Goal: Task Accomplishment & Management: Manage account settings

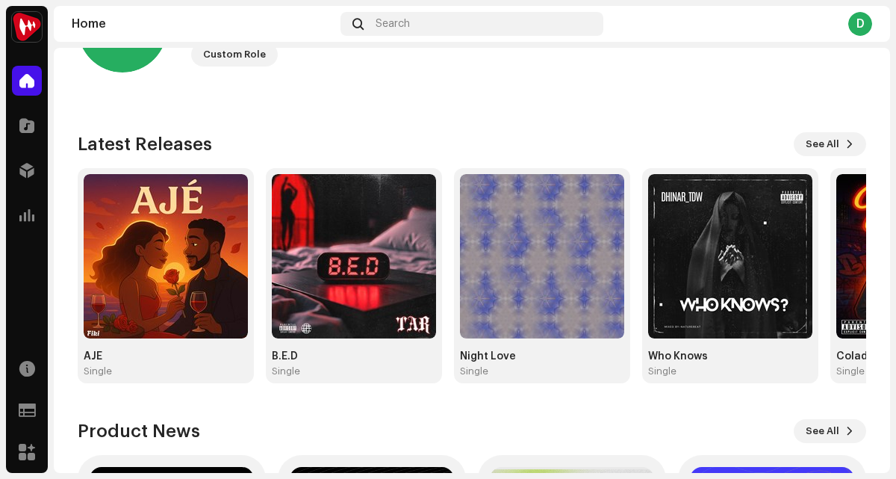
scroll to position [25, 0]
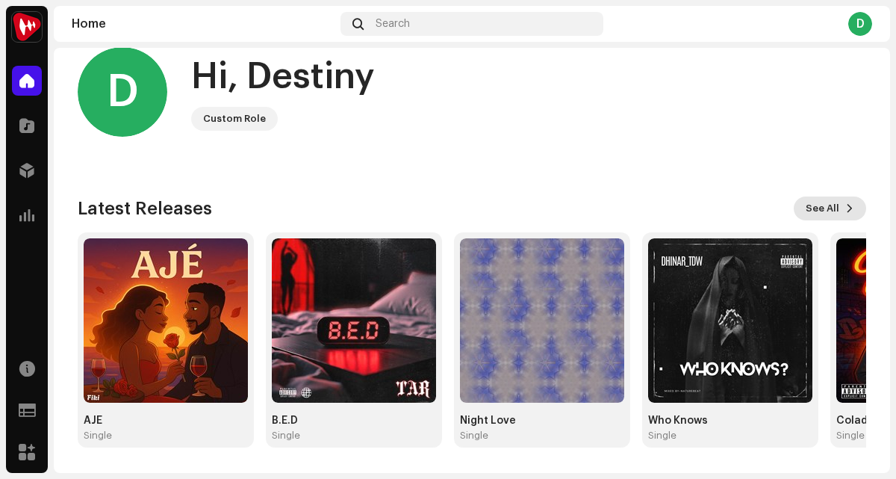
click at [845, 205] on span at bounding box center [849, 208] width 9 height 12
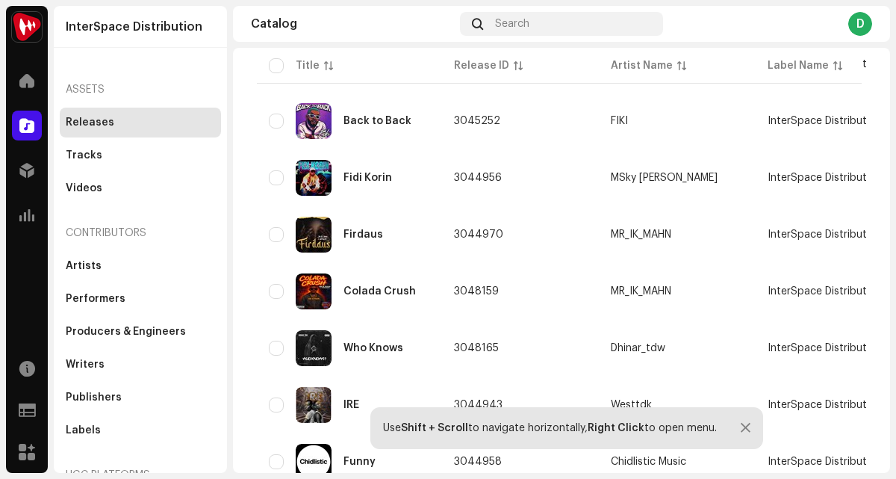
scroll to position [158, 0]
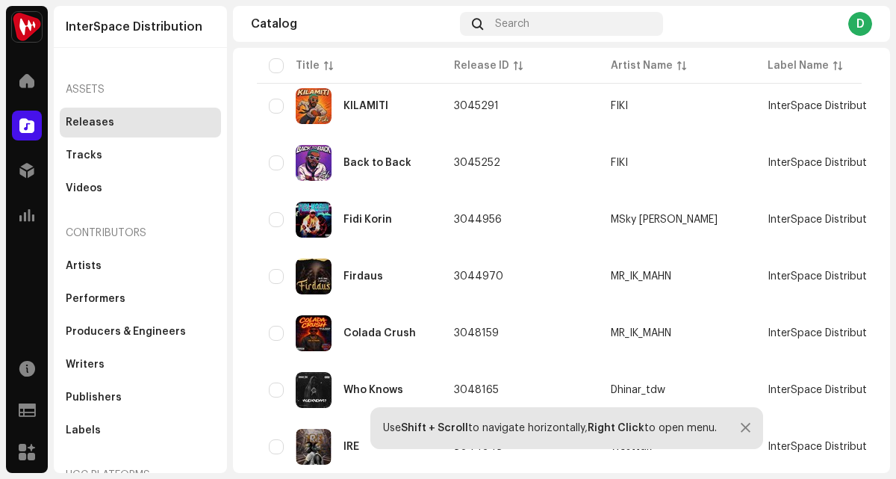
click at [524, 10] on div "Catalog Search D" at bounding box center [561, 24] width 657 height 36
click at [524, 19] on span "Search" at bounding box center [512, 24] width 34 height 12
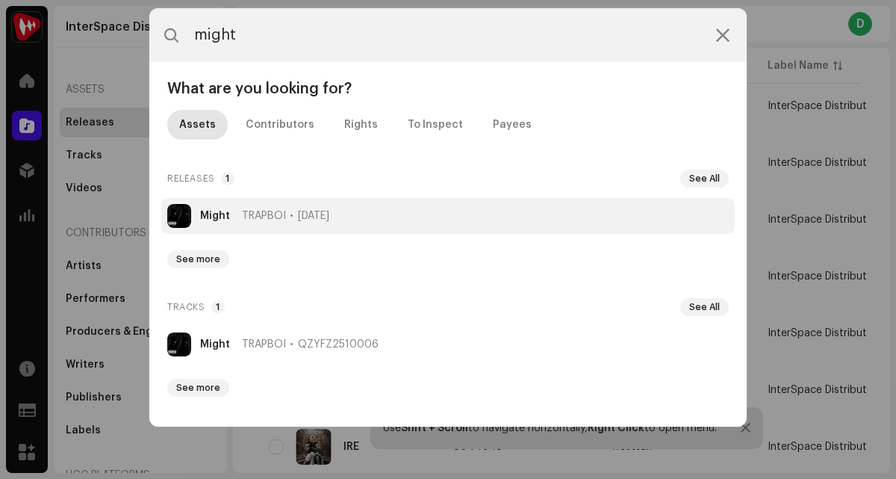
type input "might"
click at [215, 220] on strong "Might" at bounding box center [215, 216] width 30 height 12
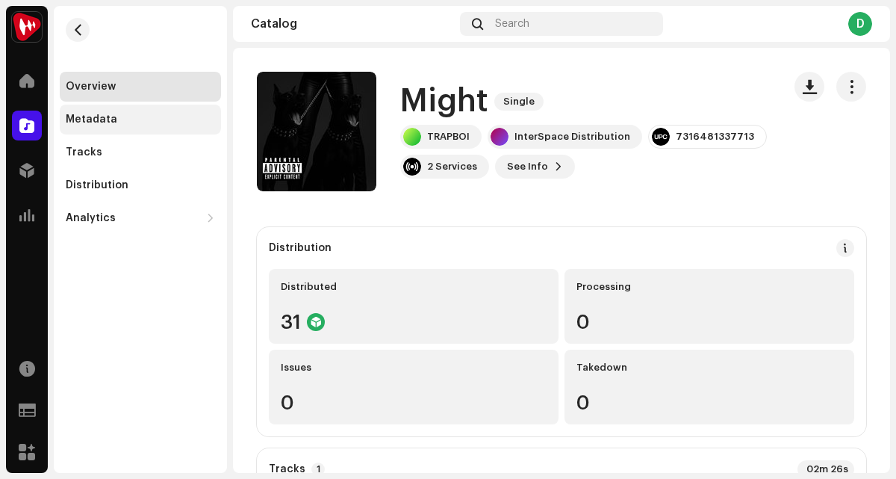
click at [152, 131] on div "Metadata" at bounding box center [140, 120] width 161 height 30
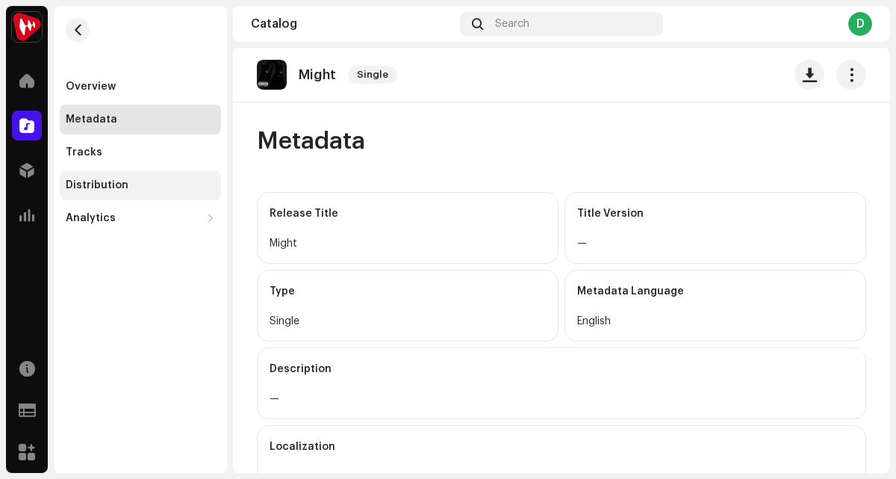
click at [148, 191] on div "Distribution" at bounding box center [140, 185] width 161 height 30
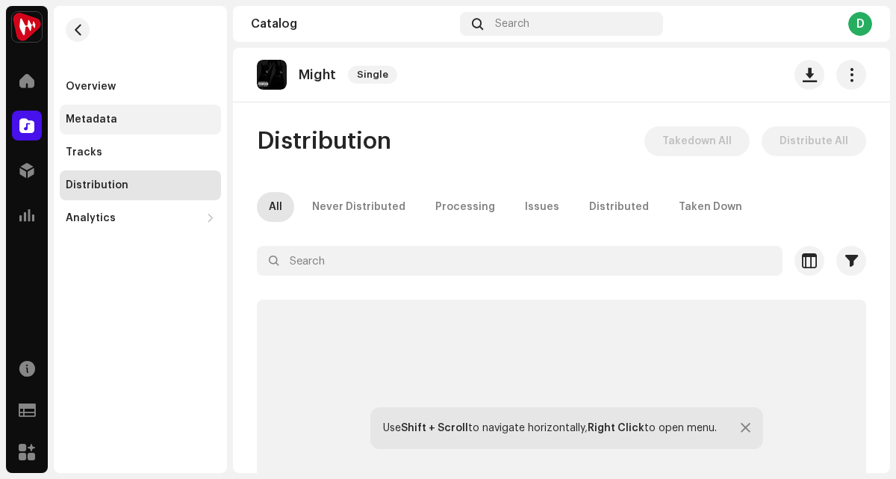
click at [169, 127] on div "Metadata" at bounding box center [140, 120] width 161 height 30
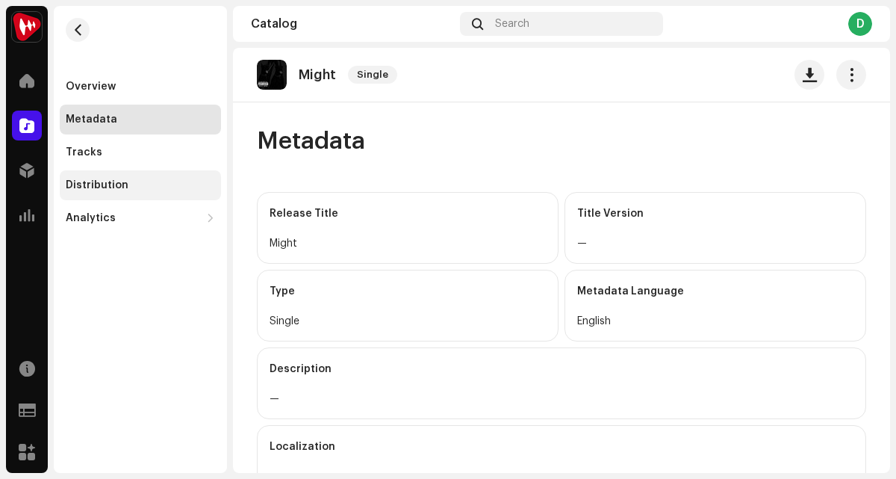
click at [176, 184] on div "Distribution" at bounding box center [140, 185] width 149 height 12
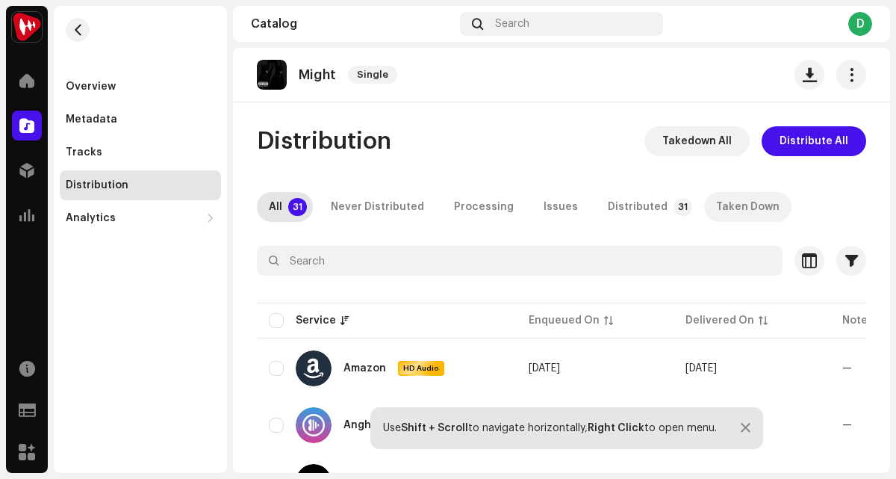
click at [735, 214] on div "Taken Down" at bounding box center [747, 207] width 63 height 30
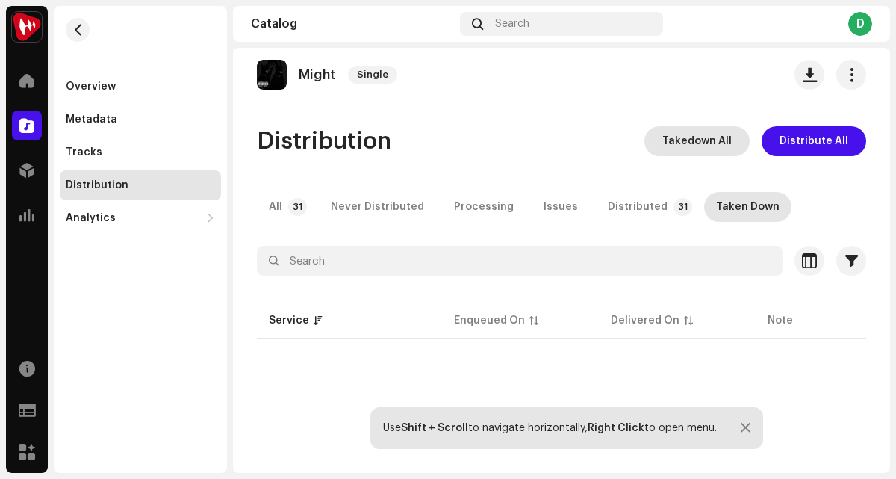
click at [686, 150] on span "Takedown All" at bounding box center [696, 141] width 69 height 30
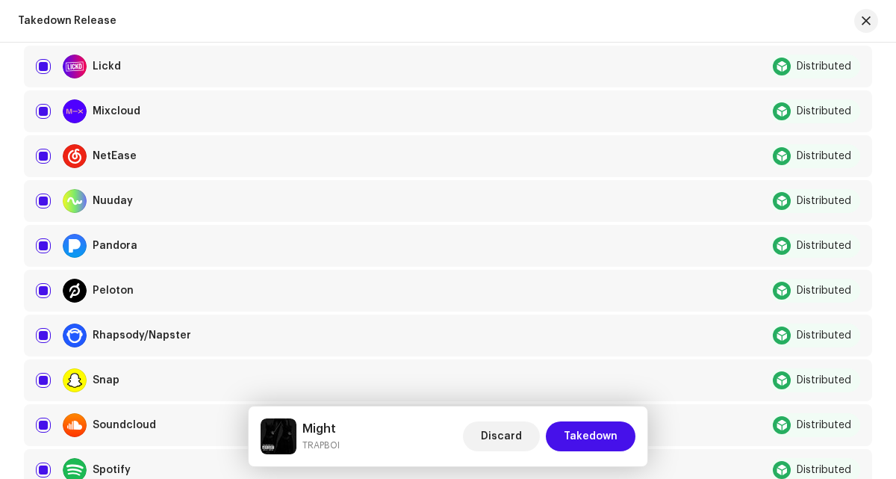
scroll to position [1409, 0]
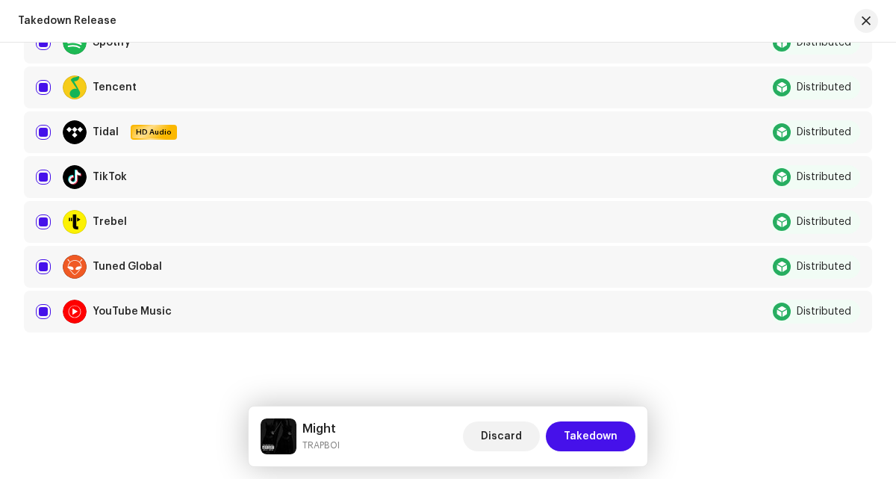
click at [601, 420] on div "Discard Takedown" at bounding box center [549, 436] width 173 height 36
click at [601, 428] on span "Takedown" at bounding box center [591, 436] width 54 height 30
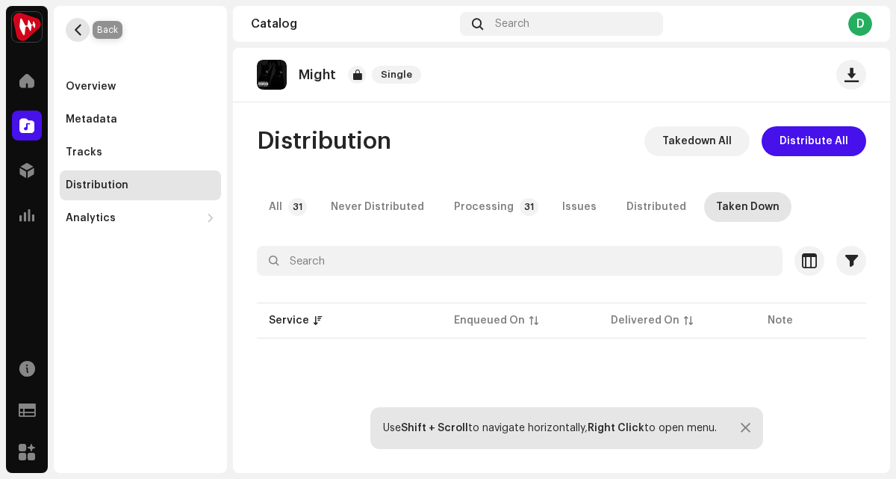
click at [69, 25] on button "button" at bounding box center [78, 30] width 24 height 24
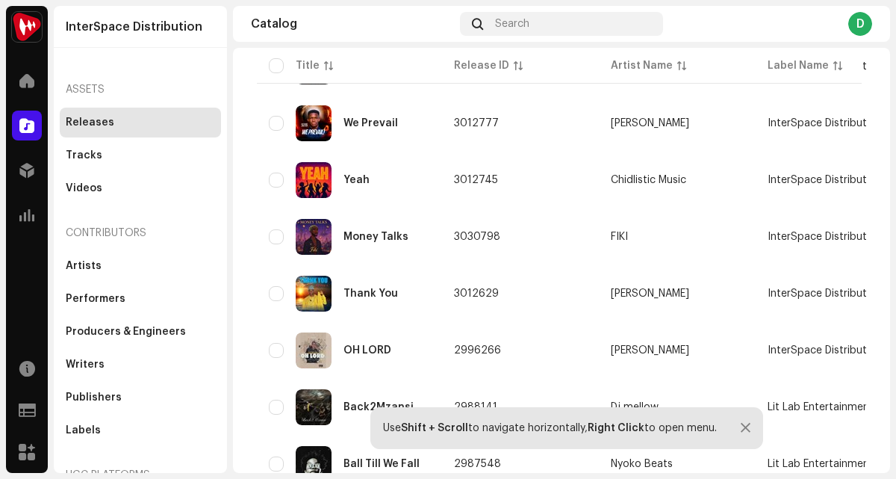
scroll to position [1168, 0]
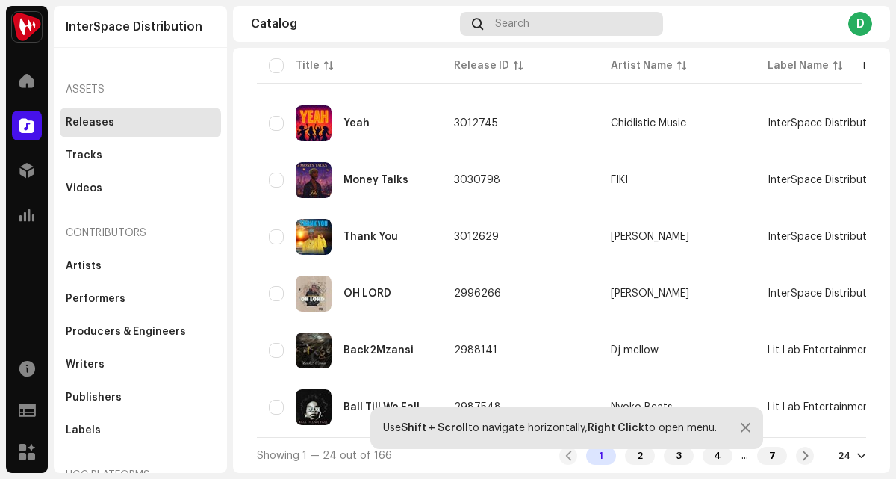
click at [544, 27] on div "Search" at bounding box center [561, 24] width 203 height 24
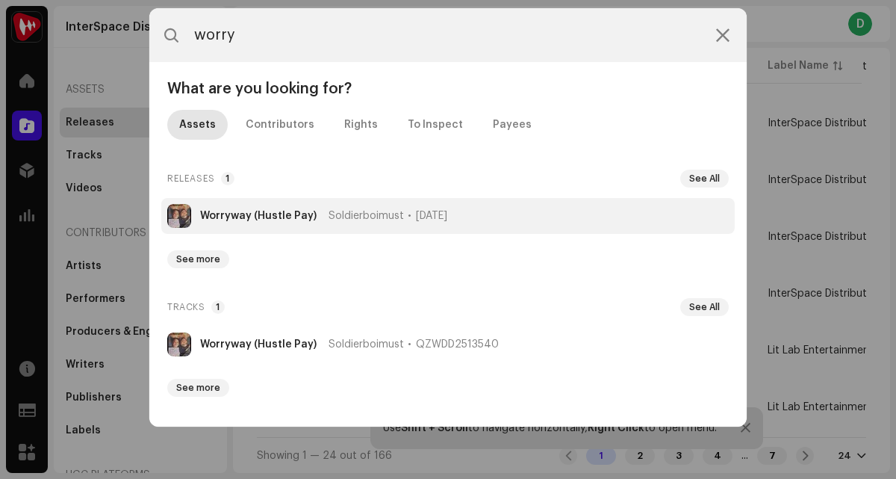
type input "worry"
click at [364, 218] on span "Soldierboimust" at bounding box center [366, 216] width 75 height 12
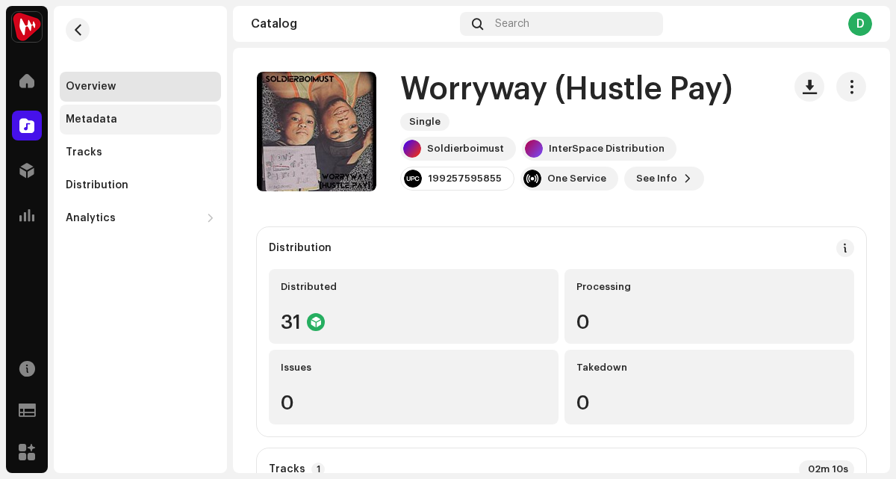
click at [166, 123] on div "Metadata" at bounding box center [140, 120] width 149 height 12
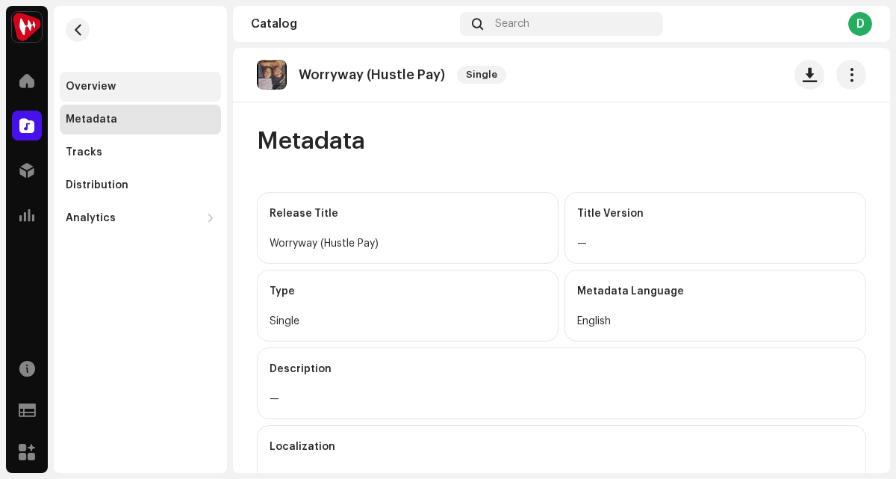
click at [96, 82] on div "Overview" at bounding box center [91, 87] width 50 height 12
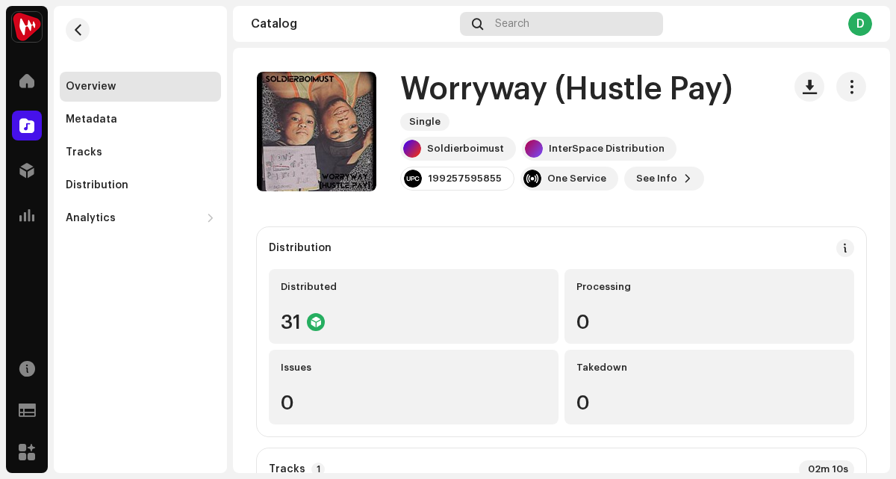
click at [557, 28] on div "Search" at bounding box center [561, 24] width 203 height 24
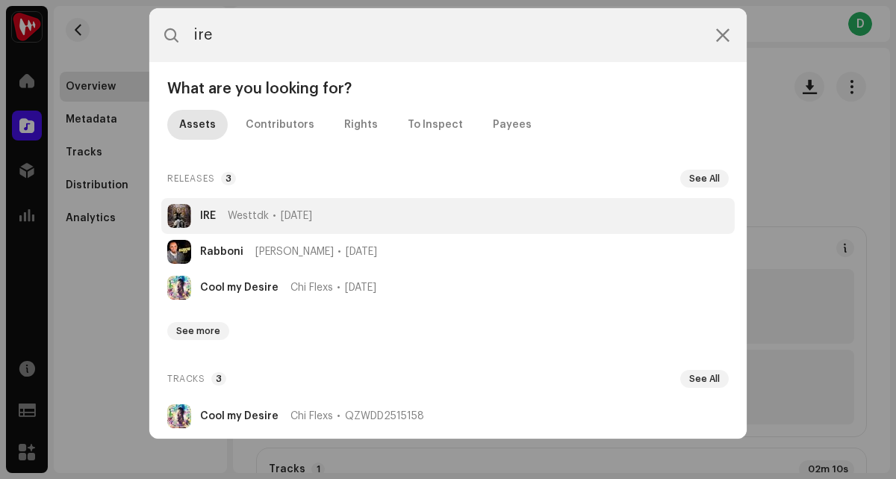
type input "ire"
click at [215, 214] on strong "IRE" at bounding box center [208, 216] width 16 height 12
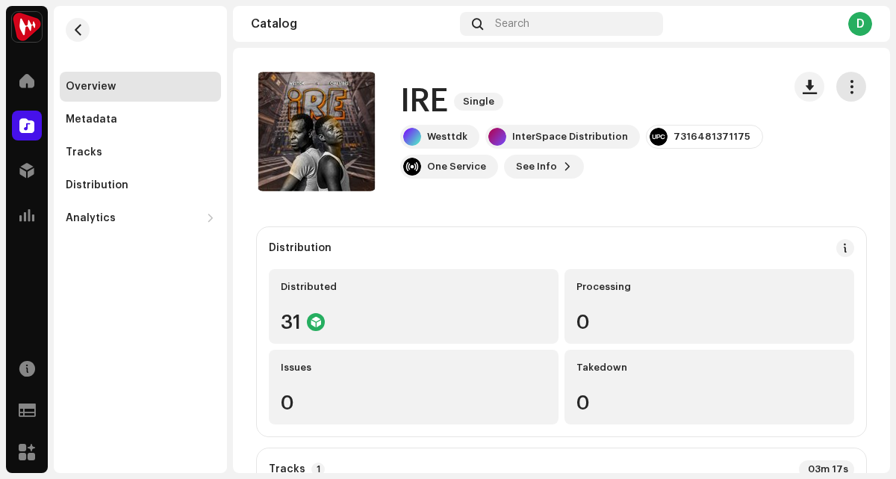
click at [845, 87] on span "button" at bounding box center [852, 87] width 14 height 12
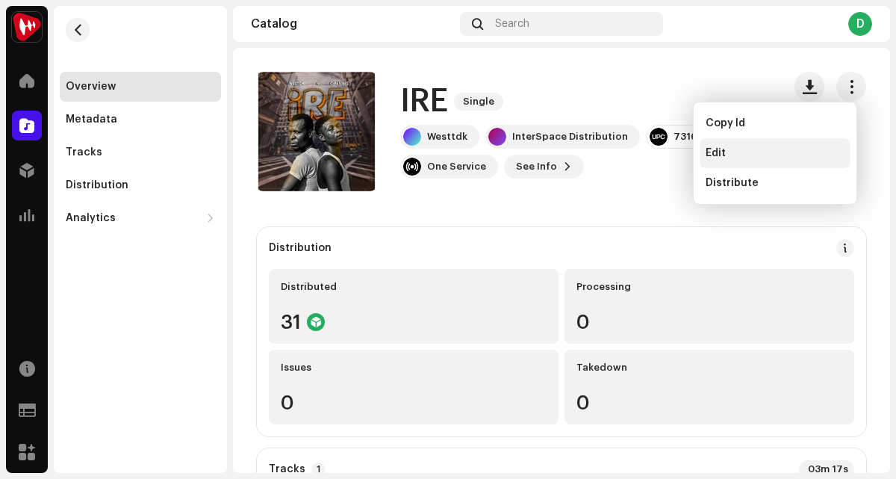
click at [773, 161] on div "Edit" at bounding box center [775, 153] width 151 height 30
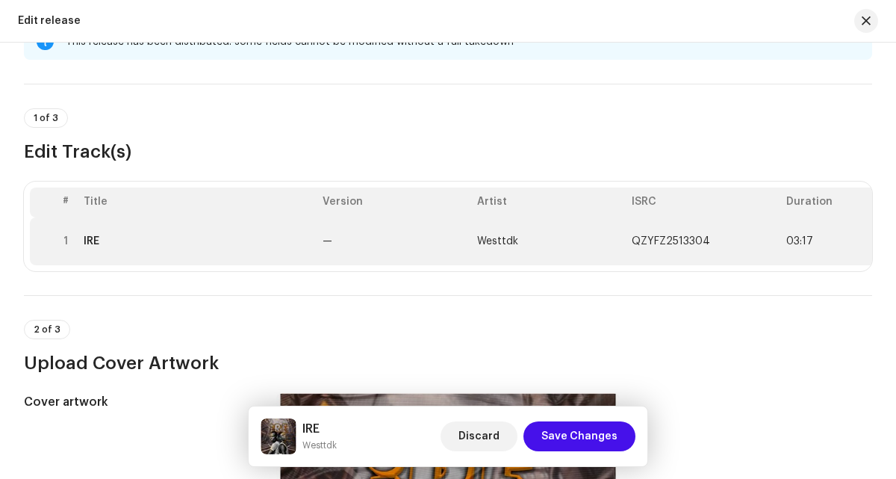
scroll to position [31, 0]
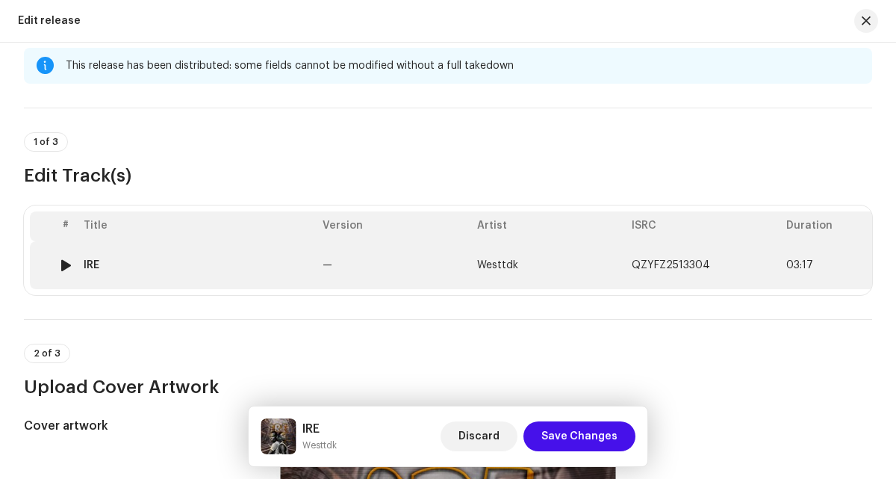
click at [226, 258] on td "IRE" at bounding box center [197, 265] width 239 height 48
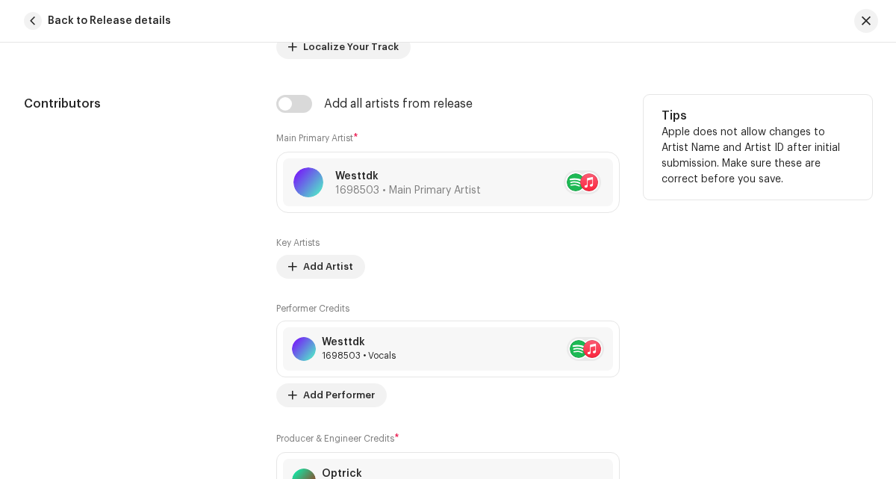
scroll to position [966, 0]
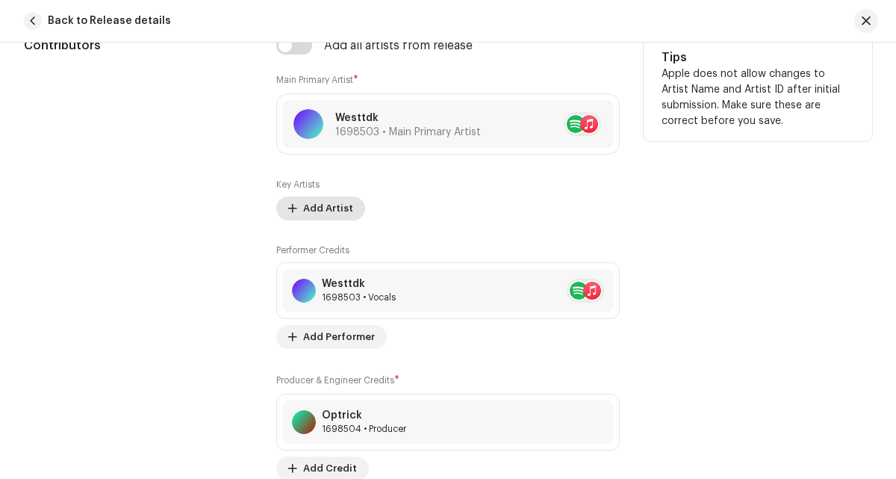
click at [308, 200] on span "Add Artist" at bounding box center [328, 208] width 50 height 30
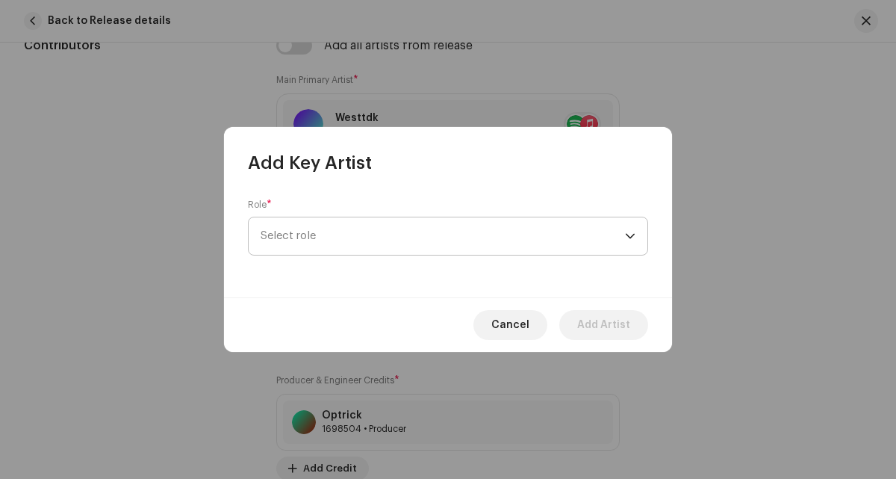
click at [336, 236] on span "Select role" at bounding box center [443, 235] width 364 height 37
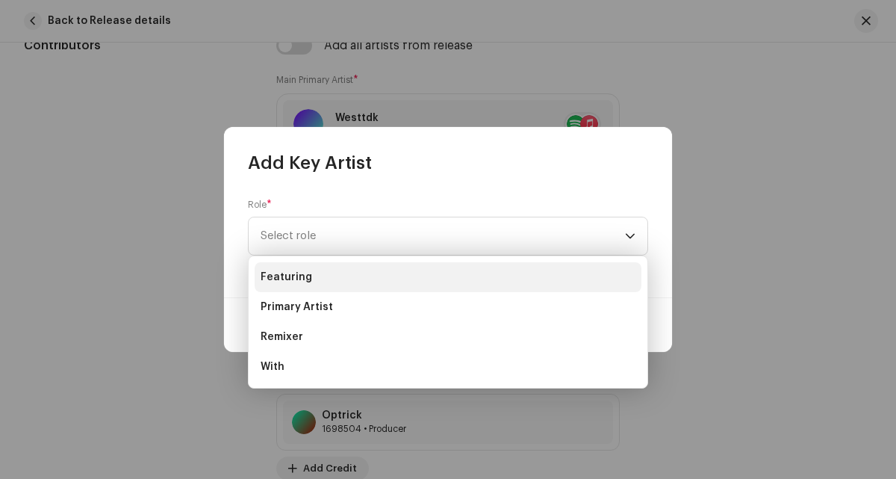
click at [320, 279] on li "Featuring" at bounding box center [448, 277] width 387 height 30
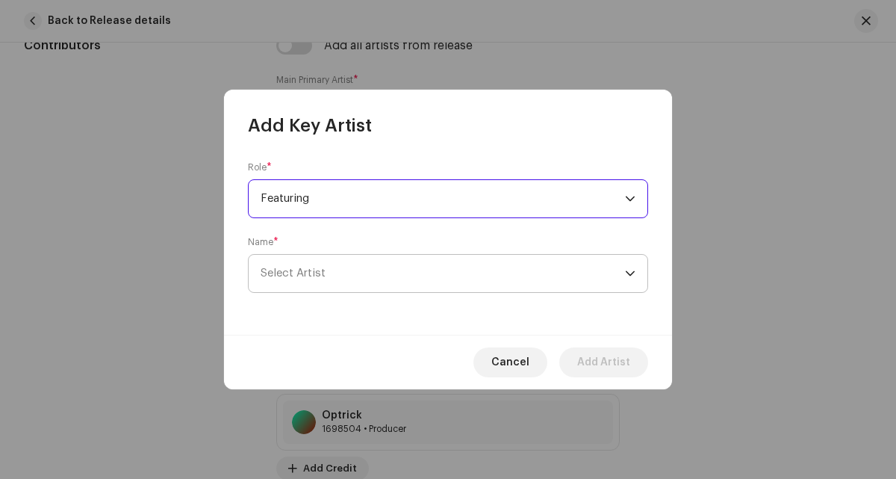
click at [372, 286] on span "Select Artist" at bounding box center [443, 273] width 364 height 37
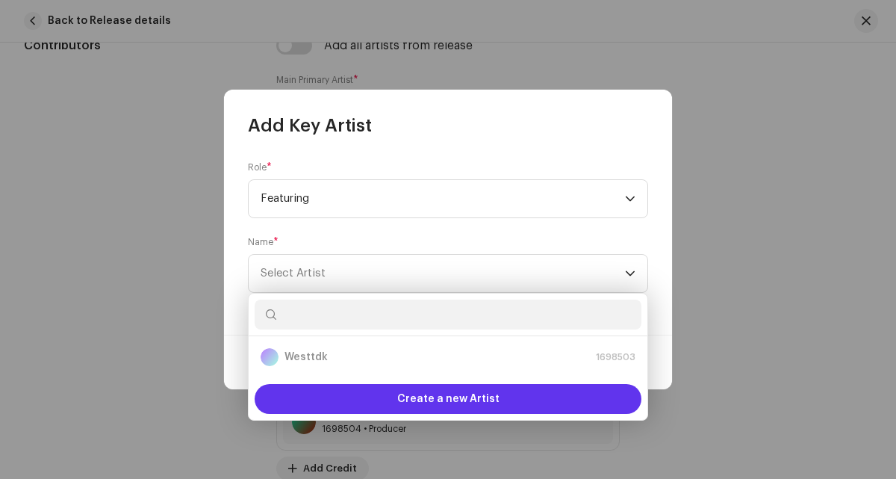
click at [345, 387] on div "Create a new Artist" at bounding box center [448, 399] width 387 height 30
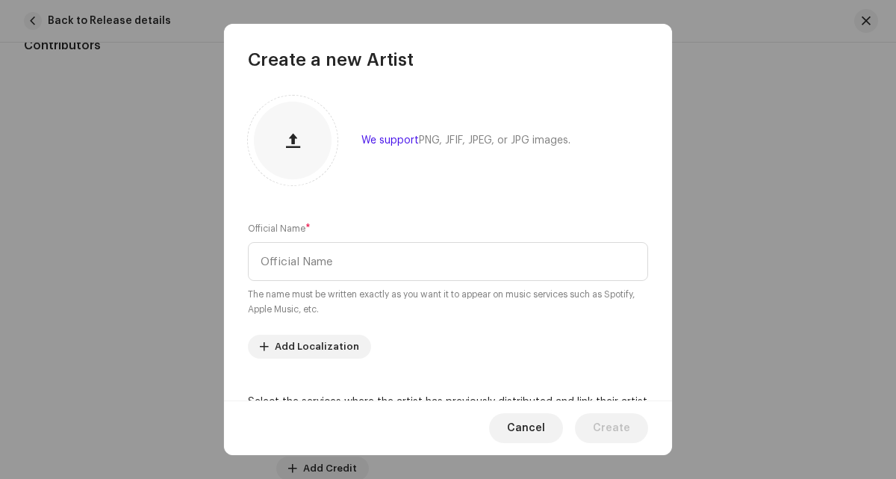
click at [355, 291] on small "The name must be written exactly as you want it to appear on music services suc…" at bounding box center [448, 302] width 400 height 30
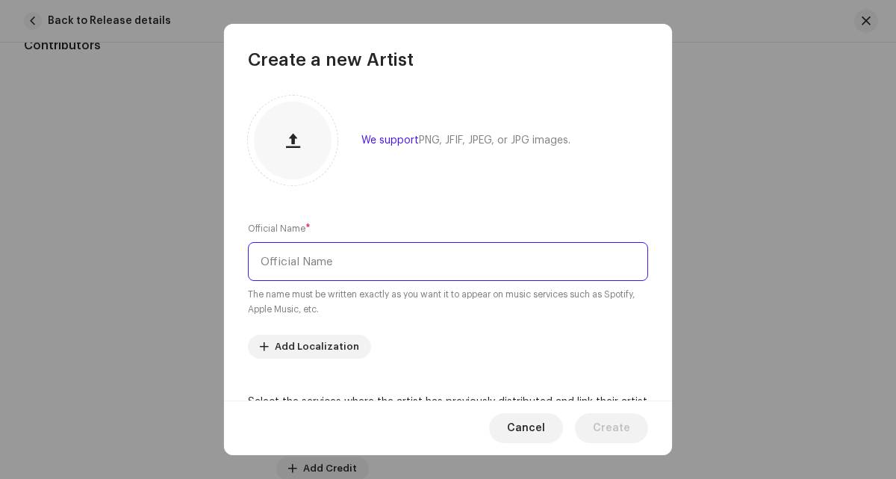
click at [361, 265] on input "text" at bounding box center [448, 261] width 400 height 39
drag, startPoint x: 428, startPoint y: 246, endPoint x: 408, endPoint y: 279, distance: 38.2
click at [408, 279] on input "Omi vibes" at bounding box center [448, 261] width 400 height 39
paste input ".[PERSON_NAME]"
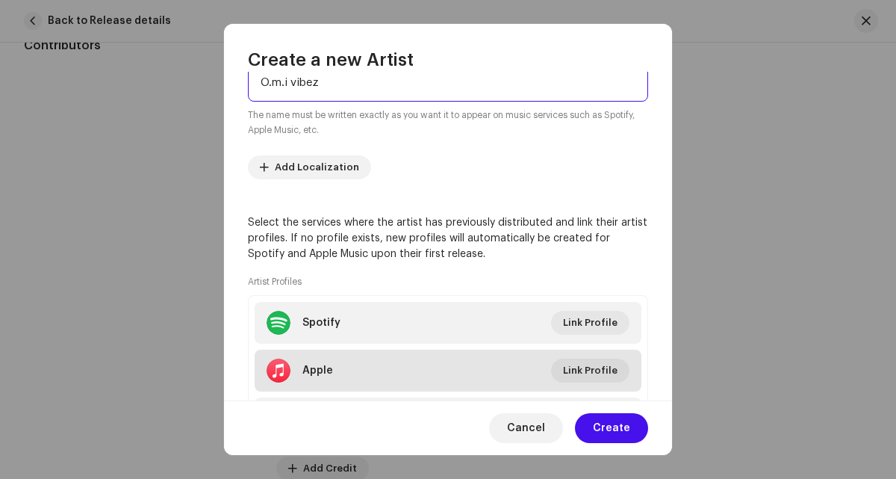
scroll to position [208, 0]
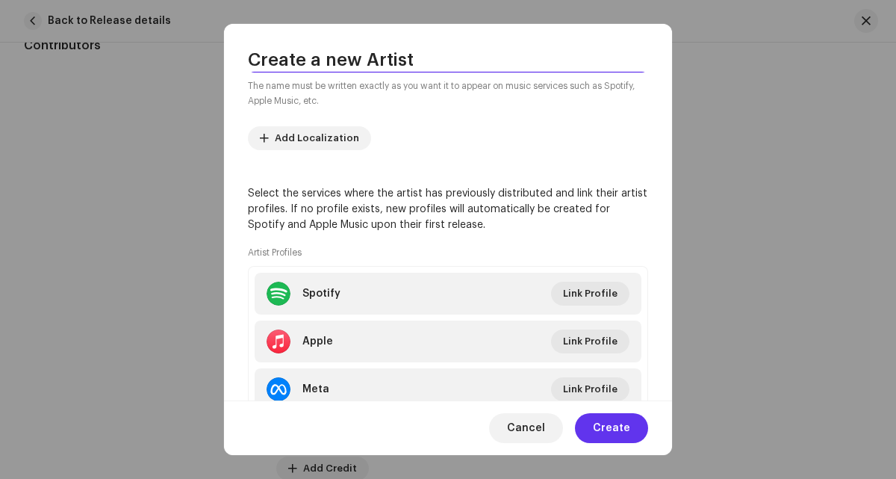
type input "O.m.i vibez"
click at [615, 427] on span "Create" at bounding box center [611, 428] width 37 height 30
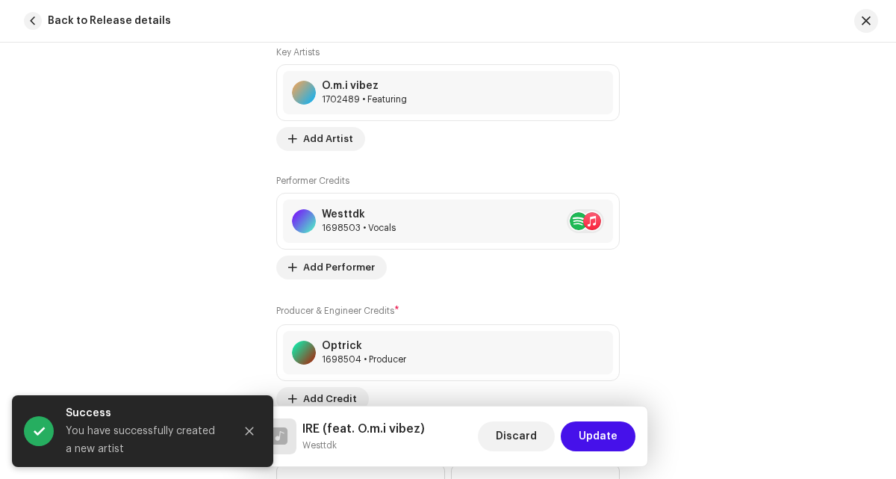
scroll to position [1768, 0]
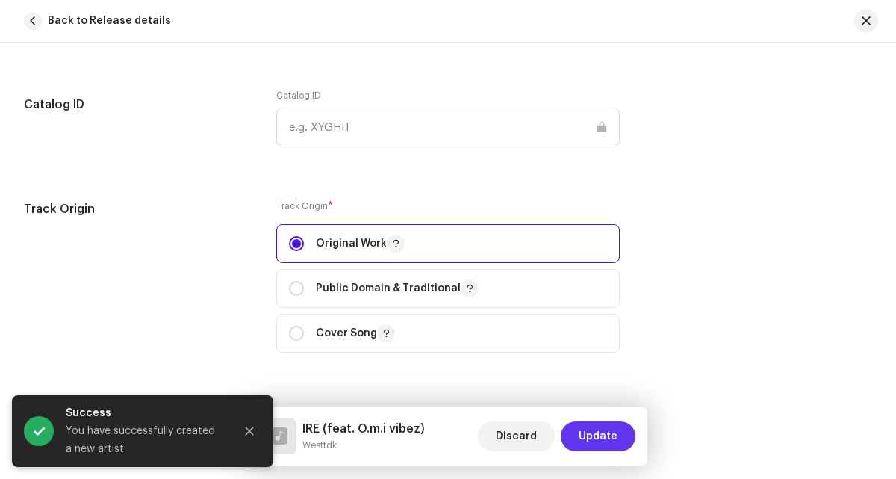
click at [586, 435] on span "Update" at bounding box center [598, 436] width 39 height 30
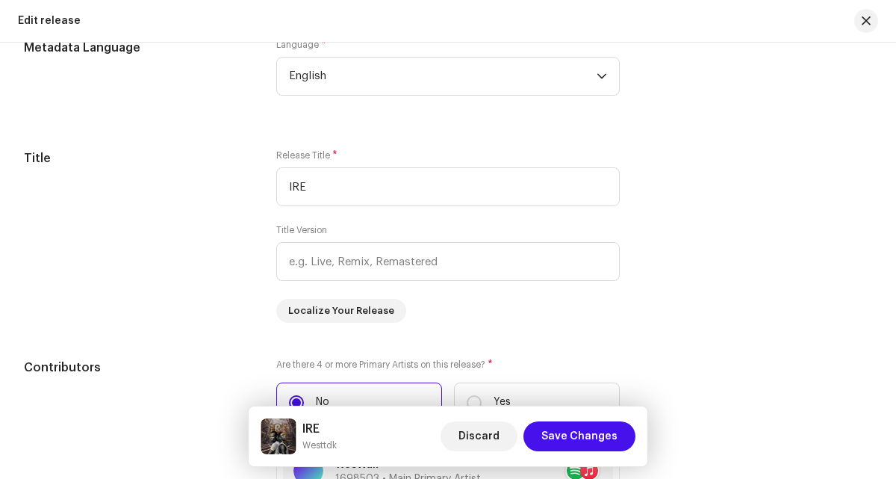
scroll to position [1022, 0]
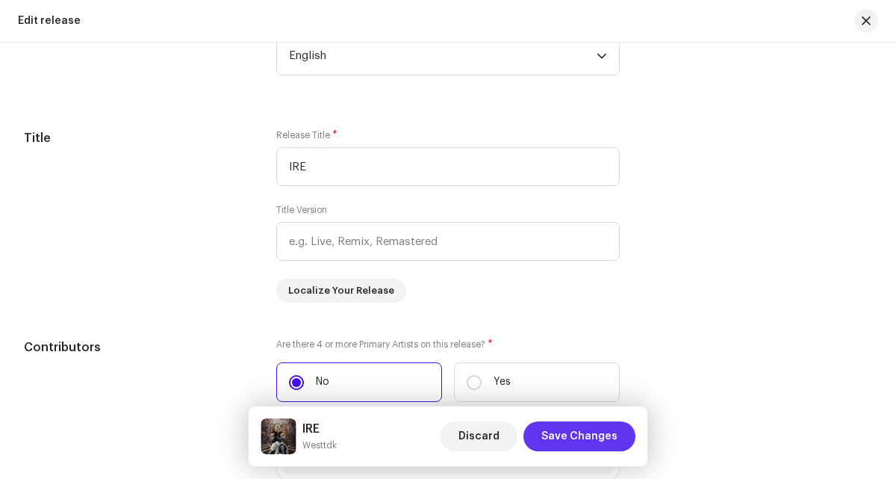
click at [595, 444] on span "Save Changes" at bounding box center [579, 436] width 76 height 30
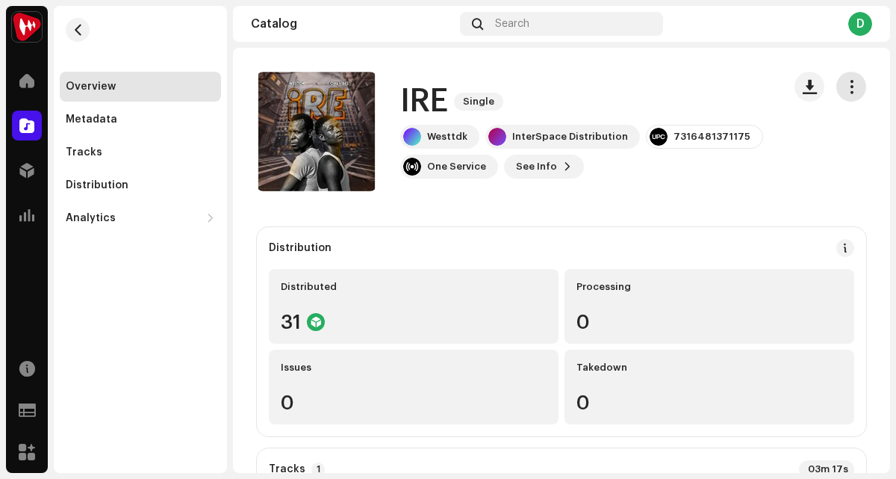
click at [848, 81] on span "button" at bounding box center [852, 87] width 14 height 12
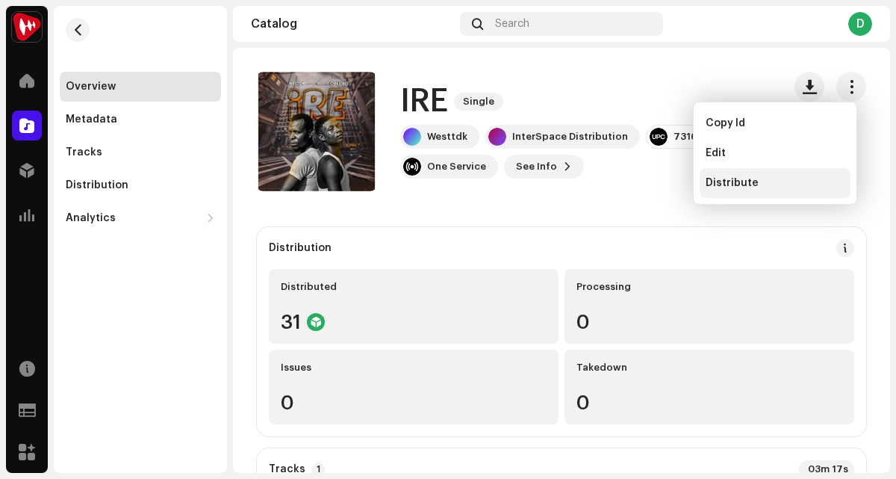
click at [722, 181] on span "Distribute" at bounding box center [732, 183] width 53 height 12
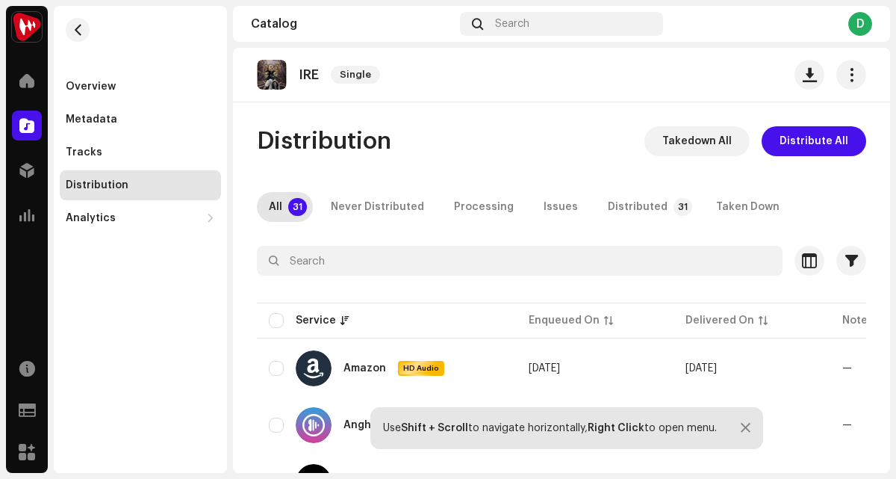
click at [813, 152] on span "Distribute All" at bounding box center [814, 141] width 69 height 30
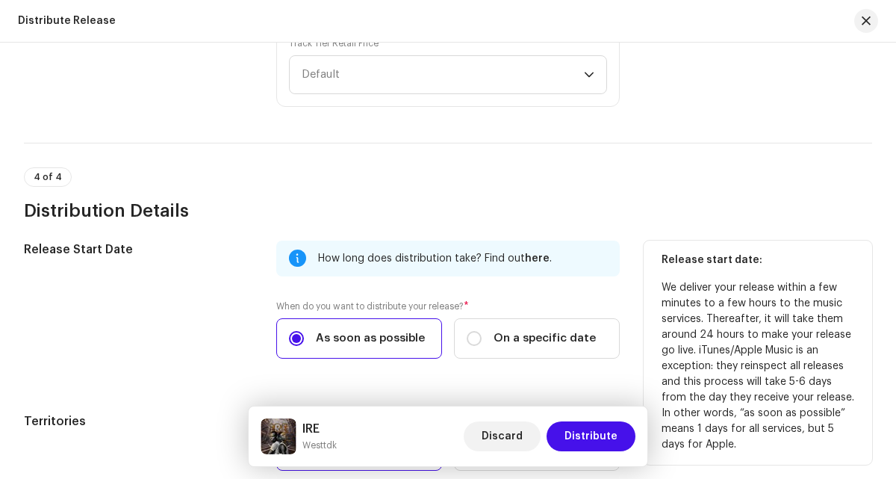
scroll to position [2318, 0]
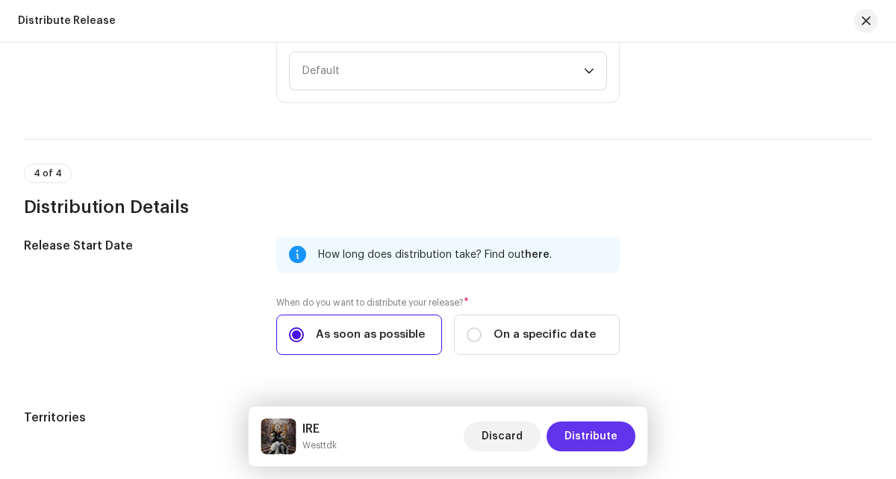
click at [580, 428] on span "Distribute" at bounding box center [591, 436] width 53 height 30
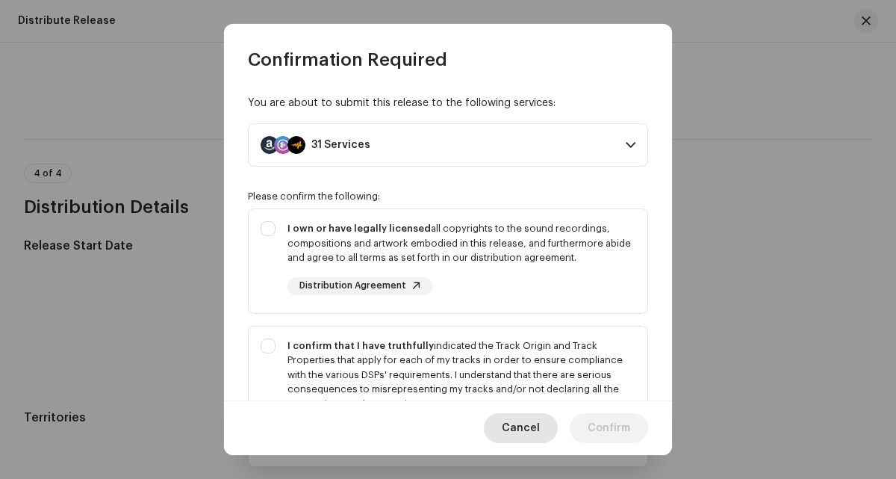
click at [536, 432] on span "Cancel" at bounding box center [521, 428] width 38 height 30
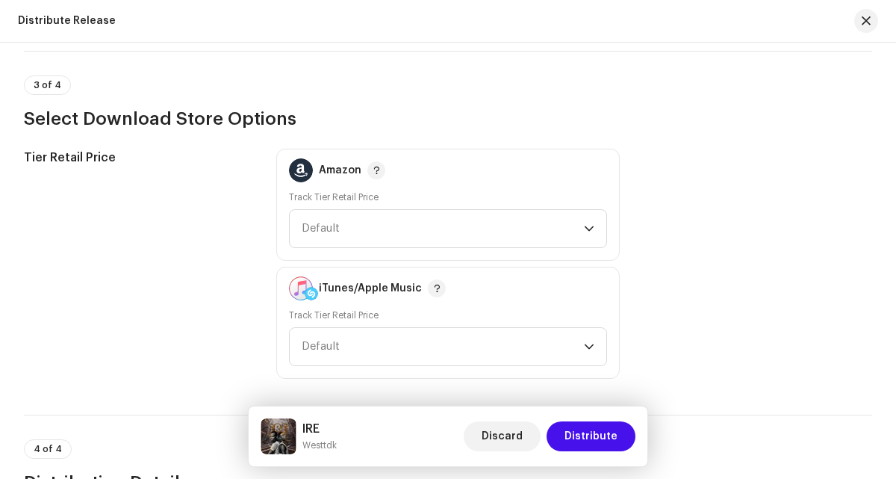
scroll to position [2184, 0]
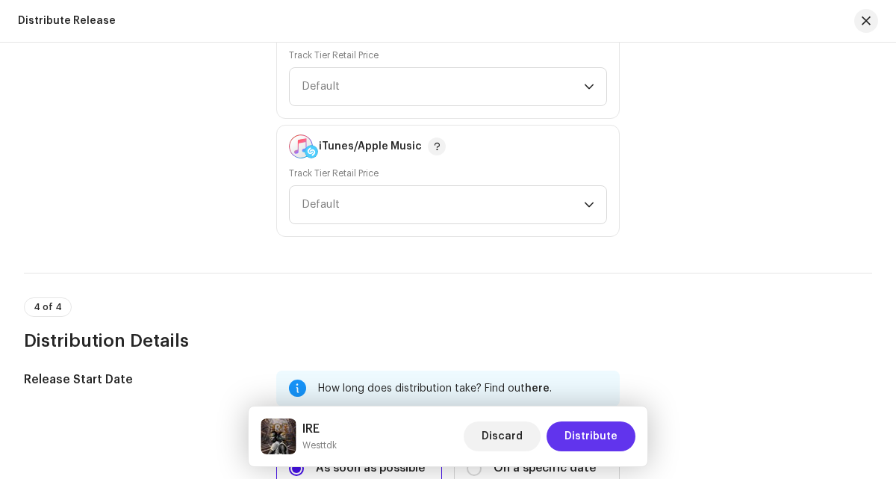
click at [587, 441] on span "Distribute" at bounding box center [591, 436] width 53 height 30
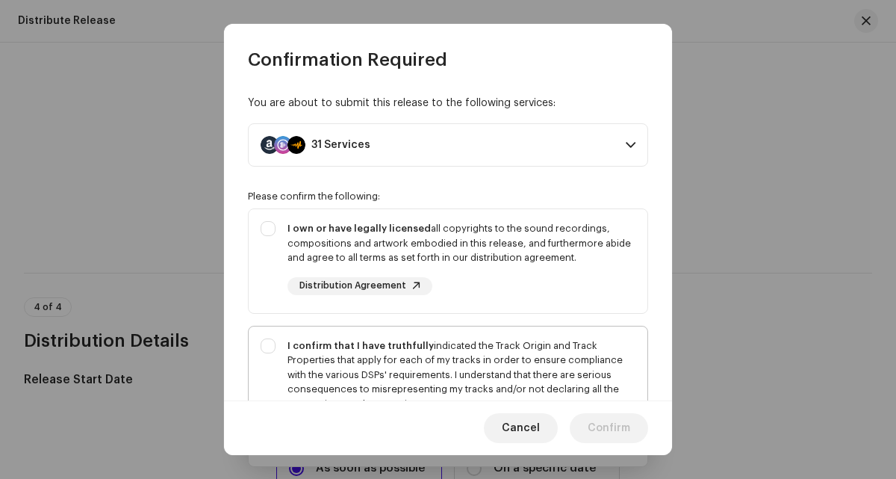
click at [464, 344] on div "I confirm that I have truthfully indicated the Track Origin and Track Propertie…" at bounding box center [462, 374] width 348 height 73
checkbox input "true"
click at [467, 230] on div "I own or have legally licensed all copyrights to the sound recordings, composit…" at bounding box center [462, 243] width 348 height 44
checkbox input "true"
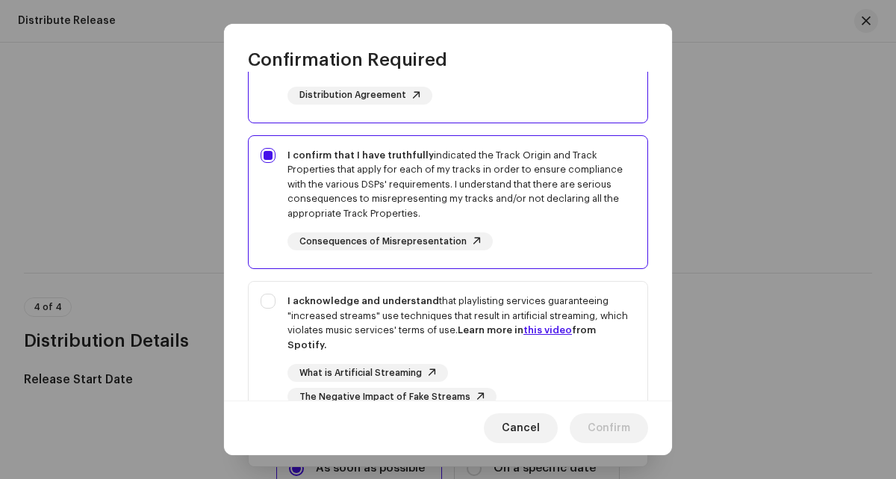
scroll to position [261, 0]
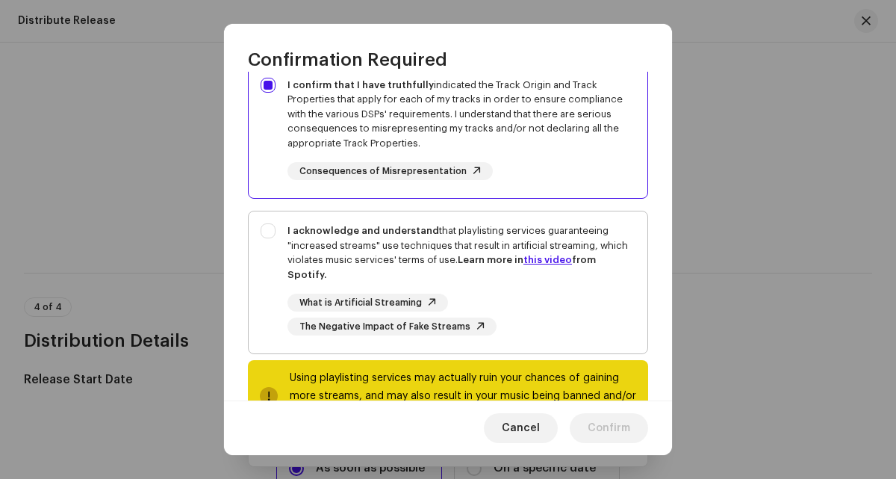
click at [469, 312] on div "What is Artificial Streaming The Negative Impact of Fake Streams" at bounding box center [462, 314] width 348 height 42
checkbox input "true"
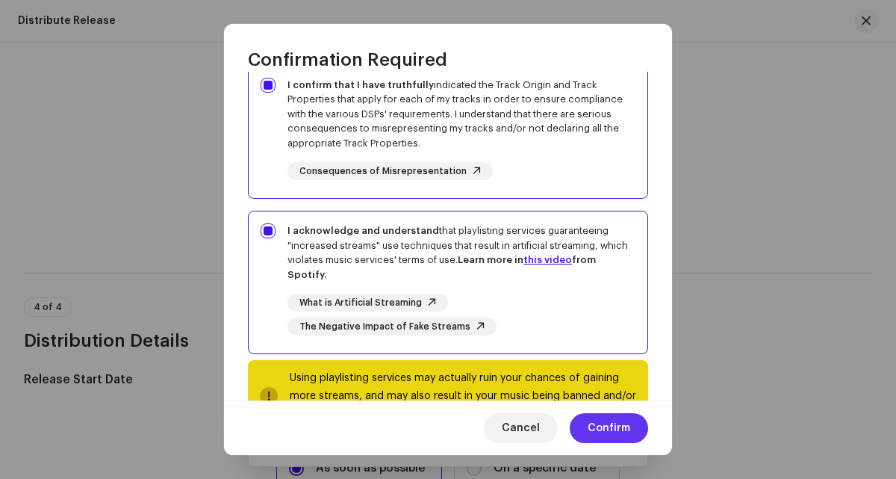
click at [598, 432] on span "Confirm" at bounding box center [609, 428] width 43 height 30
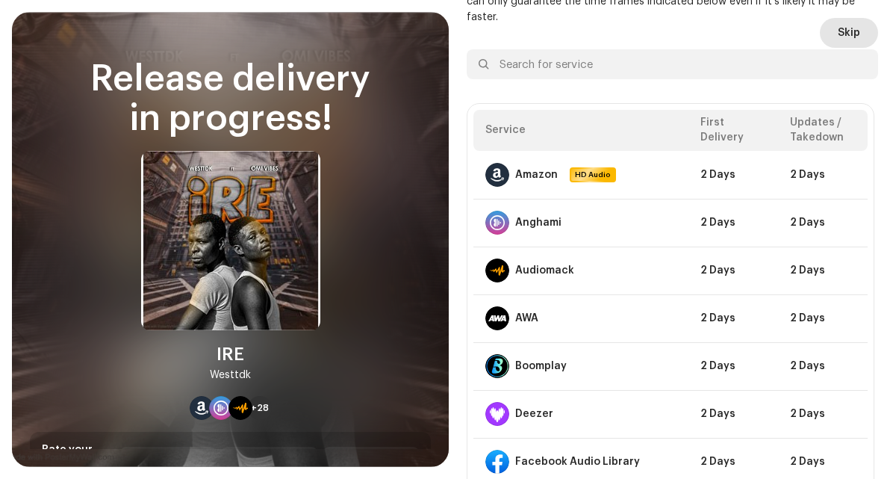
click at [838, 42] on span "Skip" at bounding box center [849, 33] width 22 height 30
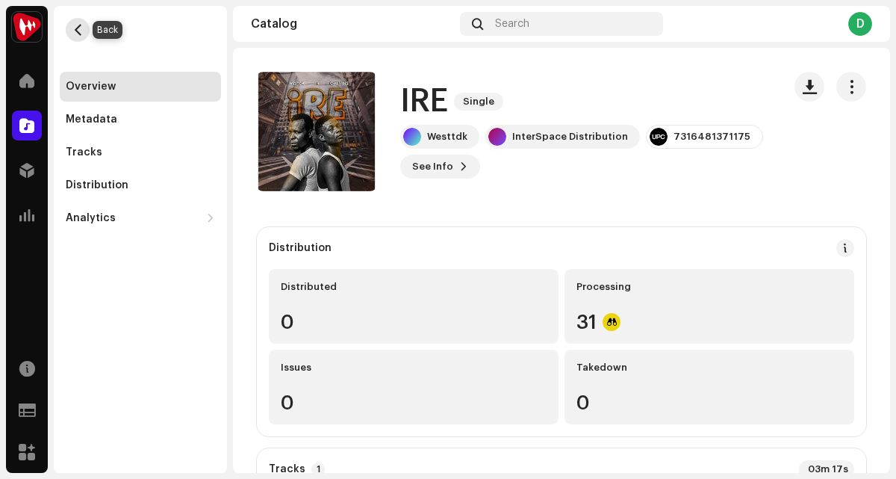
click at [79, 30] on span "button" at bounding box center [77, 30] width 11 height 12
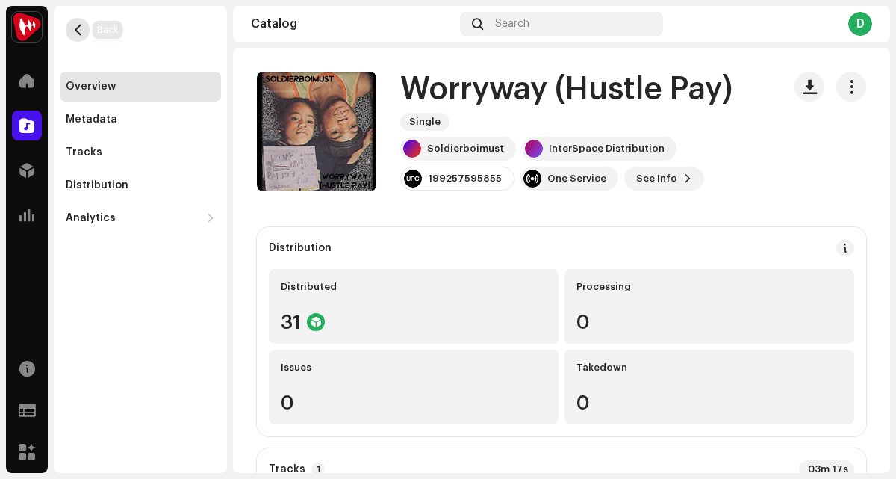
click at [75, 28] on span "button" at bounding box center [77, 30] width 11 height 12
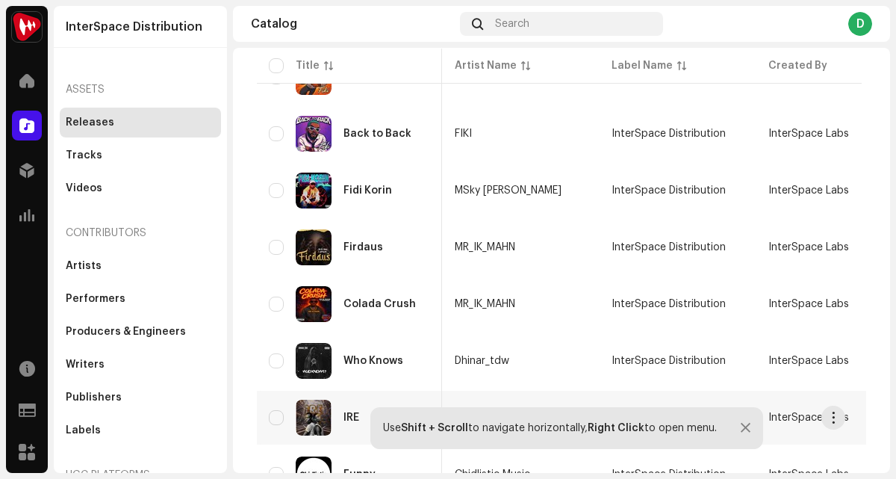
scroll to position [173, 0]
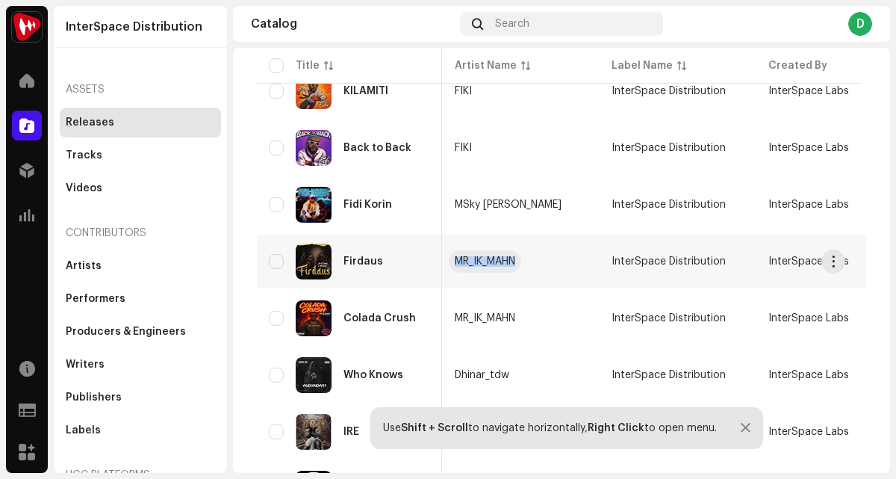
copy div "MR_IK_MAHN"
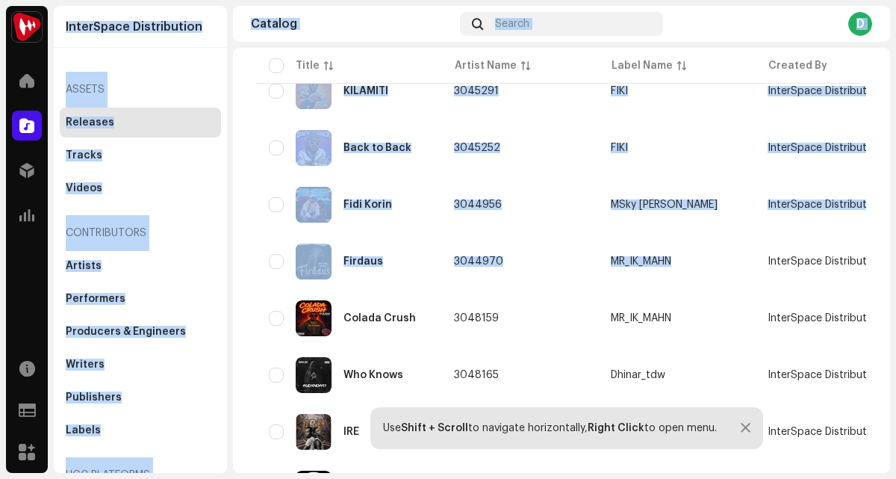
scroll to position [0, 0]
drag, startPoint x: 453, startPoint y: 260, endPoint x: -20, endPoint y: 229, distance: 474.5
click at [0, 229] on html "InterSpace Distribution Home Catalog Distribution Analytics Resources Support F…" at bounding box center [448, 239] width 896 height 479
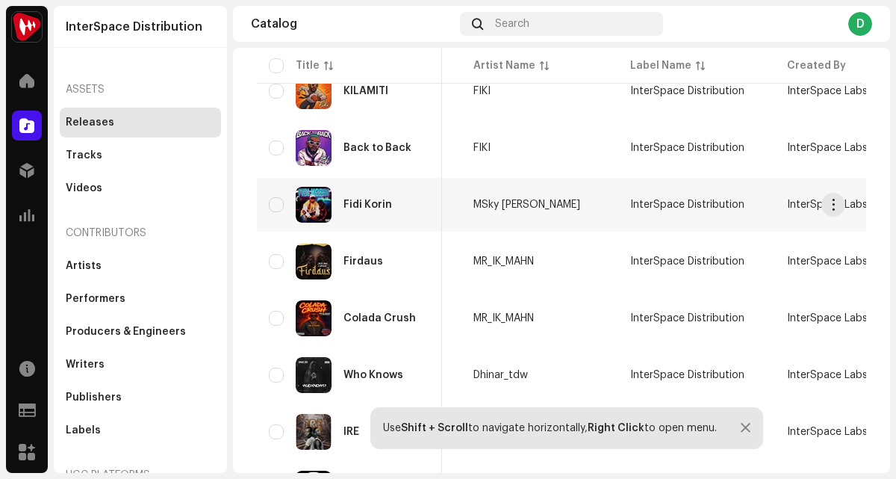
scroll to position [147, 0]
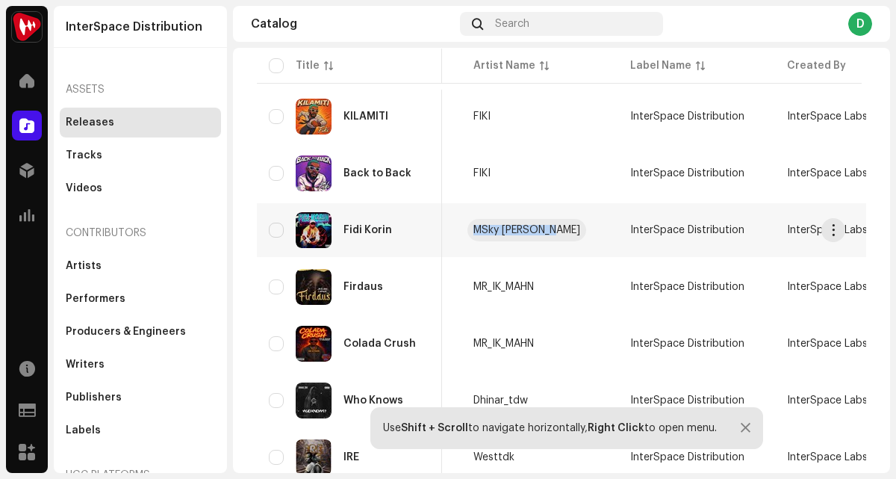
copy div "MSky [PERSON_NAME]"
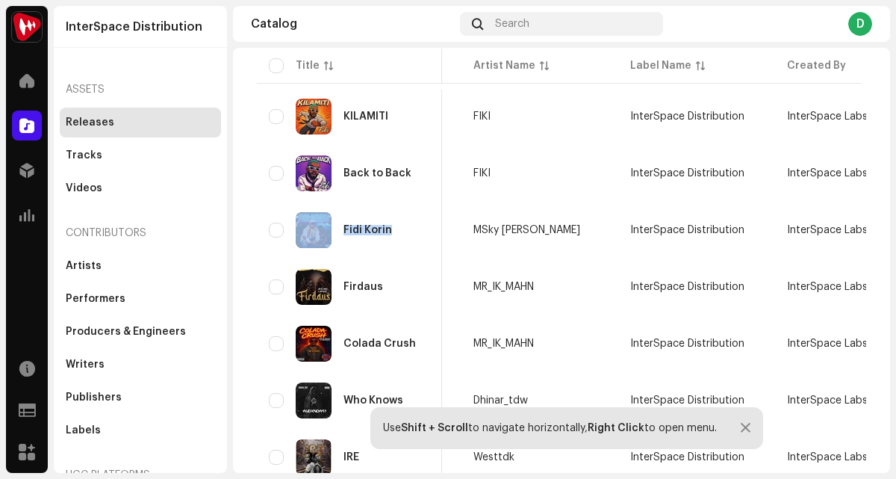
drag, startPoint x: 473, startPoint y: 224, endPoint x: 218, endPoint y: 234, distance: 254.8
click at [226, 237] on div "InterSpace Distribution Home Catalog Distribution Analytics Resources Support F…" at bounding box center [448, 239] width 896 height 479
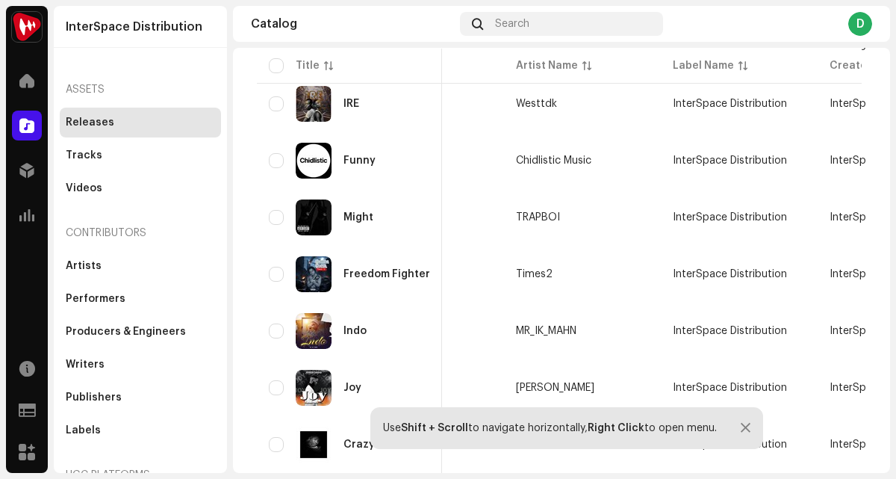
scroll to position [668, 0]
